Goal: Task Accomplishment & Management: Use online tool/utility

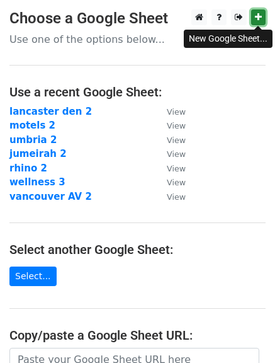
click at [256, 17] on icon at bounding box center [258, 17] width 7 height 9
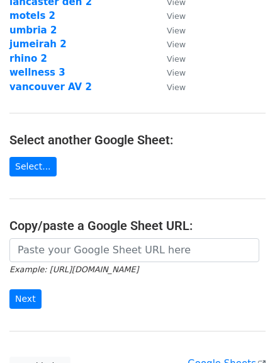
scroll to position [158, 0]
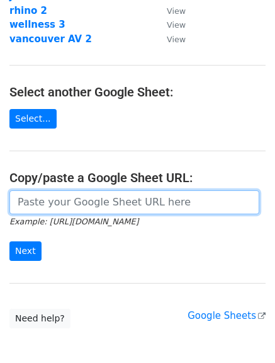
click at [168, 200] on input "url" at bounding box center [134, 202] width 250 height 24
paste input "https://docs.google.com/spreadsheets/d/1jAvXgFNS541_snRRrCeloNrKG-Rq26xAYYgK0El…"
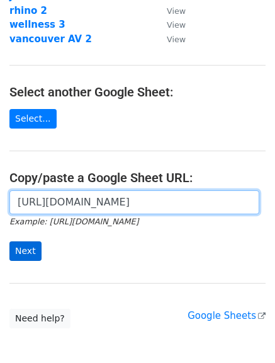
type input "https://docs.google.com/spreadsheets/d/1jAvXgFNS541_snRRrCeloNrKG-Rq26xAYYgK0El…"
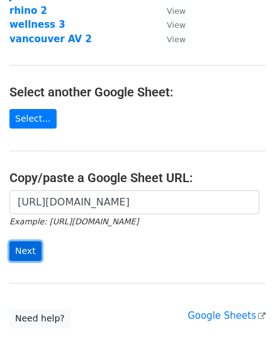
click at [24, 251] on input "Next" at bounding box center [25, 251] width 32 height 20
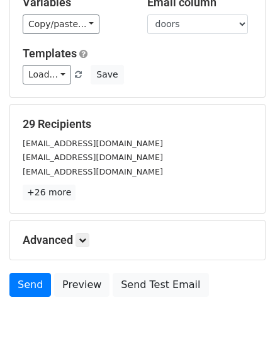
scroll to position [102, 0]
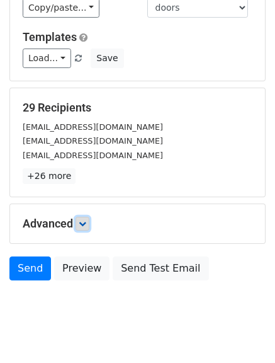
click at [86, 227] on icon at bounding box center [83, 224] width 8 height 8
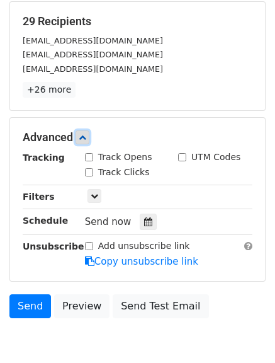
scroll to position [250, 0]
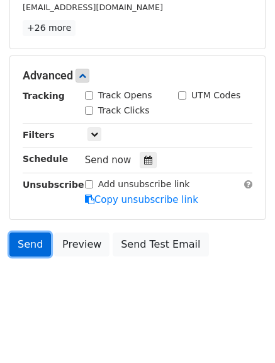
click at [28, 243] on link "Send" at bounding box center [30, 245] width 42 height 24
click at [10, 246] on link "Send" at bounding box center [30, 245] width 42 height 24
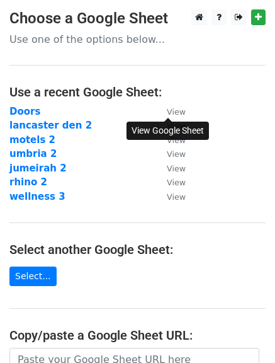
click at [171, 110] on small "View" at bounding box center [176, 111] width 19 height 9
